Goal: Task Accomplishment & Management: Manage account settings

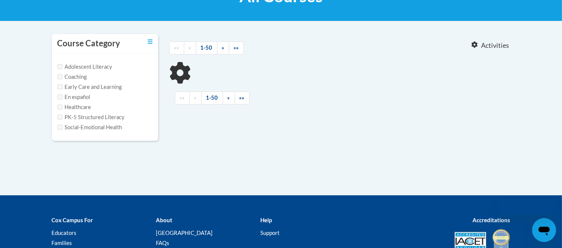
type input "coaching"
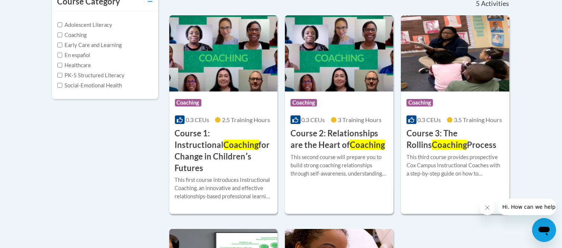
scroll to position [176, 0]
click at [196, 103] on span "Coaching" at bounding box center [188, 102] width 26 height 7
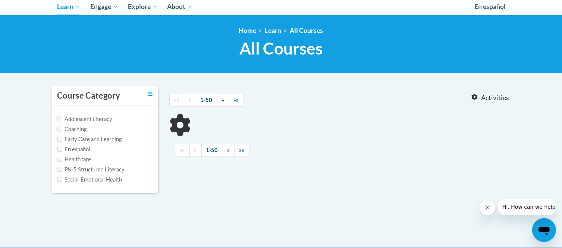
scroll to position [82, 0]
type input "coaching"
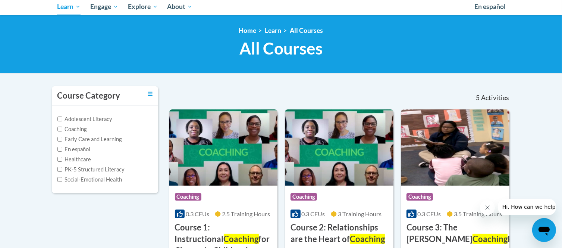
click at [68, 168] on label "PK-5 Structured Literacy" at bounding box center [91, 169] width 68 height 8
click at [62, 168] on input "PK-5 Structured Literacy" at bounding box center [59, 169] width 5 height 5
checkbox input "true"
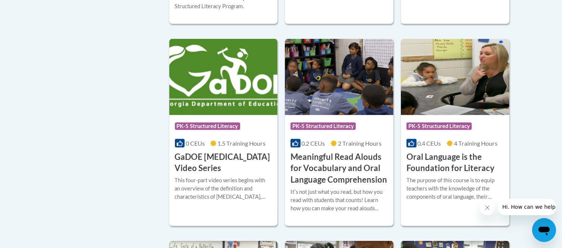
scroll to position [344, 0]
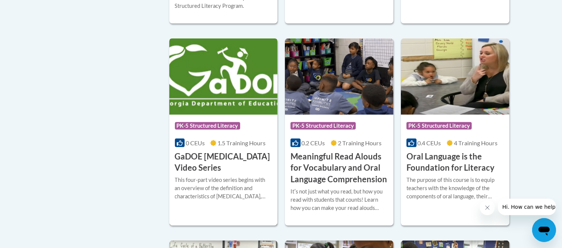
click at [202, 157] on h3 "GaDOE Dyslexia Video Series" at bounding box center [223, 162] width 97 height 23
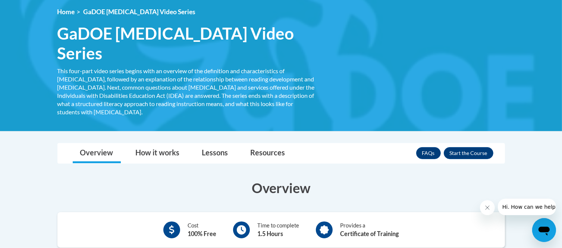
scroll to position [104, 0]
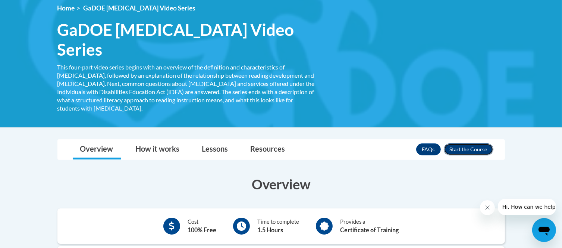
click at [456, 143] on button "Enroll" at bounding box center [469, 149] width 50 height 12
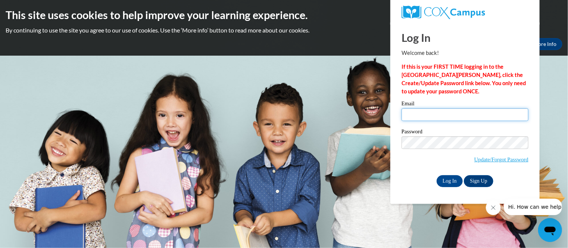
click at [434, 111] on input "Email" at bounding box center [465, 114] width 127 height 13
type input "mjmcelhose@gmail.com"
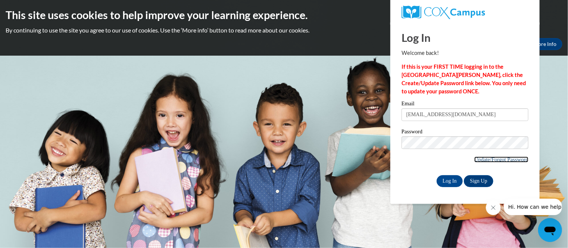
click at [476, 161] on link "Update/Forgot Password" at bounding box center [501, 159] width 54 height 6
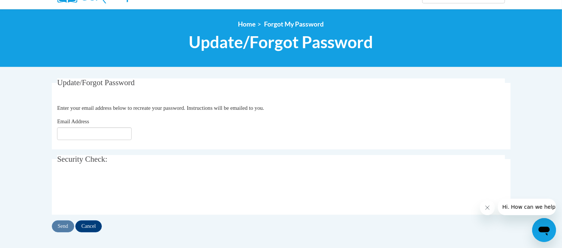
scroll to position [72, 0]
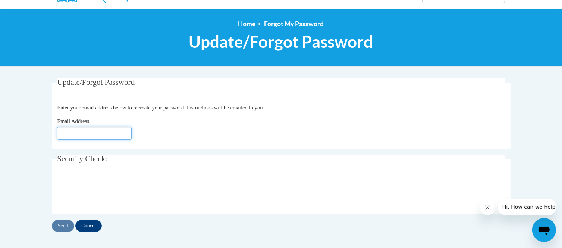
click at [112, 137] on input "Email Address" at bounding box center [94, 133] width 75 height 13
type input "[EMAIL_ADDRESS][DOMAIN_NAME]"
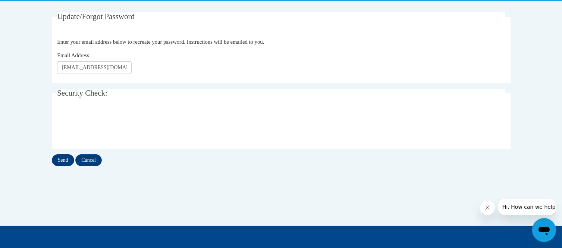
scroll to position [139, 0]
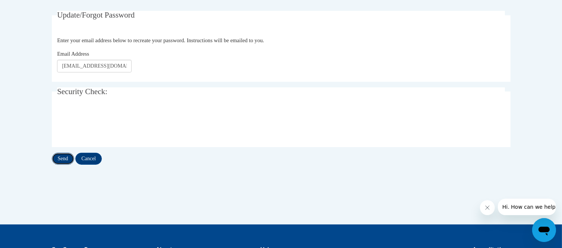
click at [63, 158] on input "Send" at bounding box center [63, 159] width 22 height 12
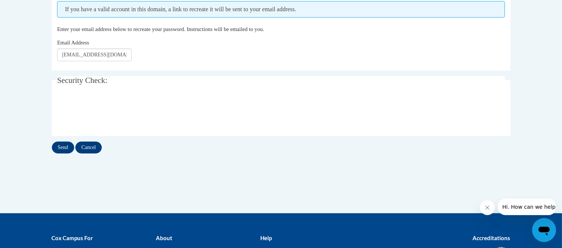
scroll to position [171, 0]
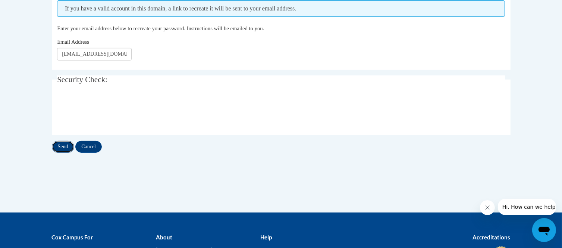
click at [58, 146] on input "Send" at bounding box center [63, 147] width 22 height 12
